Goal: Find specific page/section

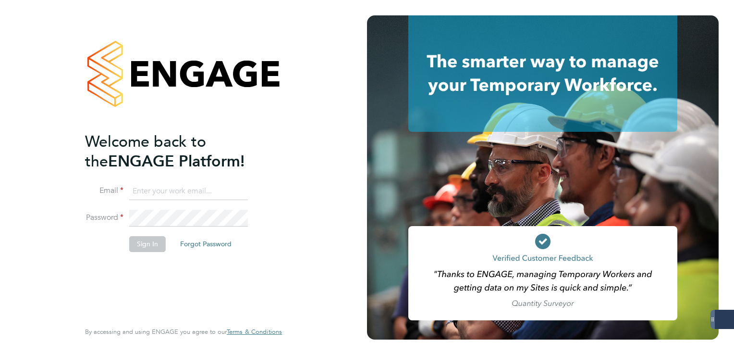
click at [163, 198] on input at bounding box center [188, 191] width 119 height 17
click at [165, 186] on input at bounding box center [188, 191] width 119 height 17
type input "[PERSON_NAME][EMAIL_ADDRESS][PERSON_NAME][DOMAIN_NAME]"
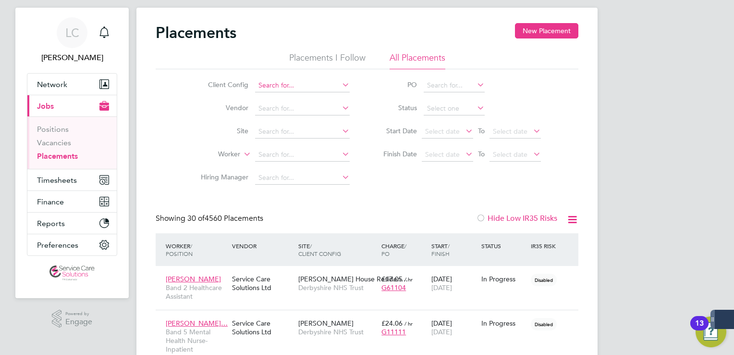
click at [310, 85] on input at bounding box center [302, 85] width 95 height 13
click at [300, 94] on li "Der byshire NHS Trust" at bounding box center [302, 98] width 95 height 13
type input "Derbyshire NHS Trust"
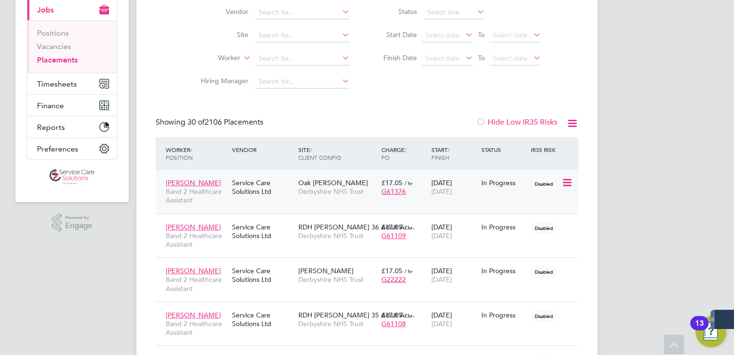
click at [349, 181] on div "Oak Ward Derbyshire NHS Trust" at bounding box center [337, 187] width 83 height 27
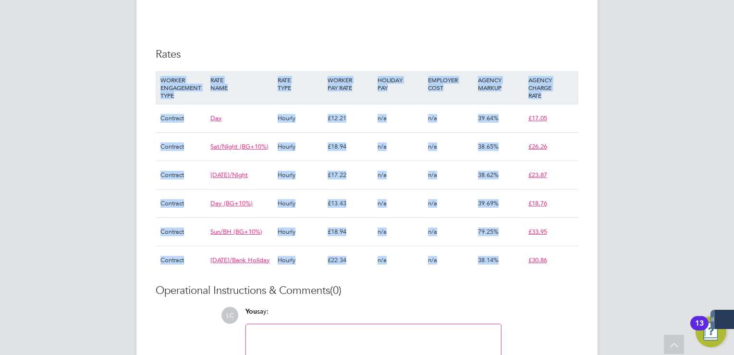
drag, startPoint x: 583, startPoint y: 261, endPoint x: 155, endPoint y: 77, distance: 465.4
copy ng-form "WORKER ENGAGEMENT TYPE RATE NAME RATE TYPE WORKER PAY RATE HOLIDAY PAY EMPLOYER…"
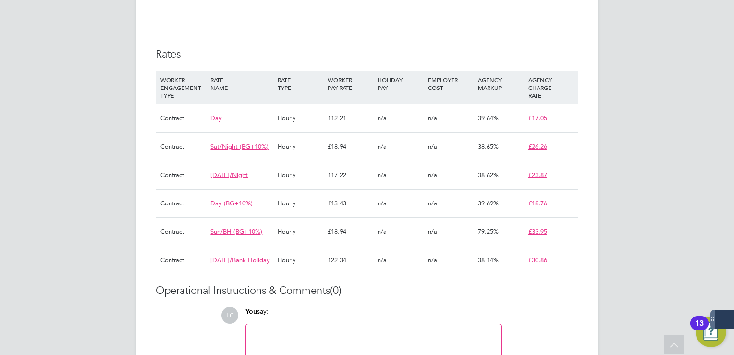
click at [485, 301] on div "Operational Instructions & Comments (0) LC You say: Select Files Drag Files Her…" at bounding box center [367, 353] width 423 height 139
